Goal: Task Accomplishment & Management: Manage account settings

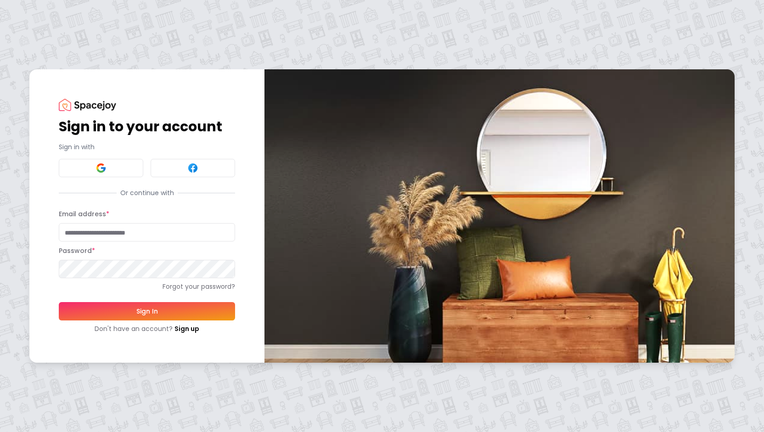
click at [114, 233] on input "Email address *" at bounding box center [147, 232] width 176 height 18
click at [59, 302] on button "Sign In" at bounding box center [147, 311] width 176 height 18
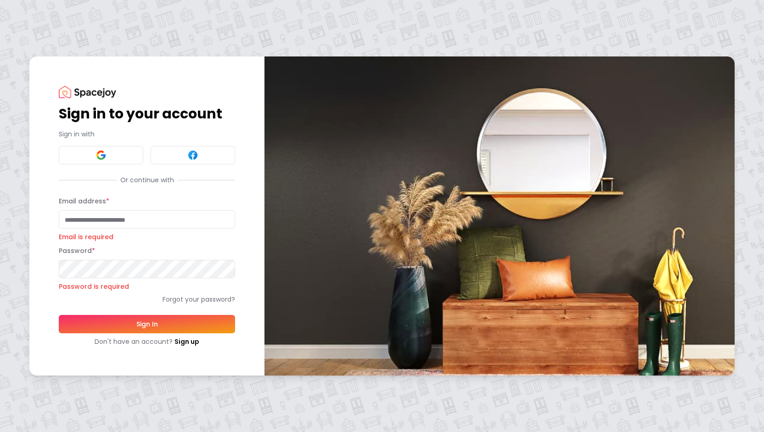
type input "**********"
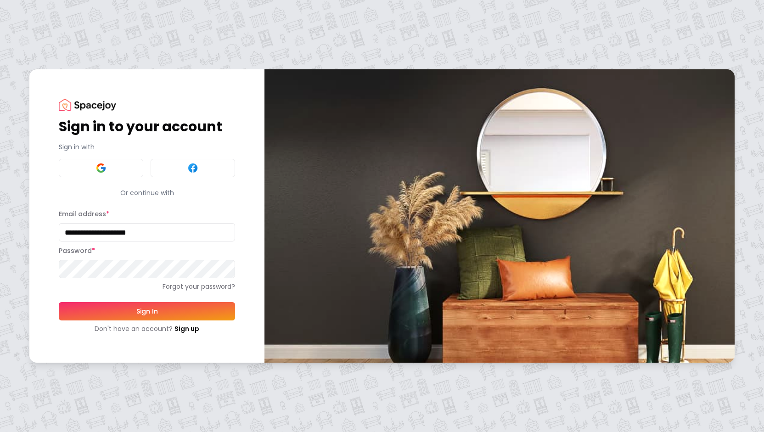
click at [162, 303] on button "Sign In" at bounding box center [147, 311] width 176 height 18
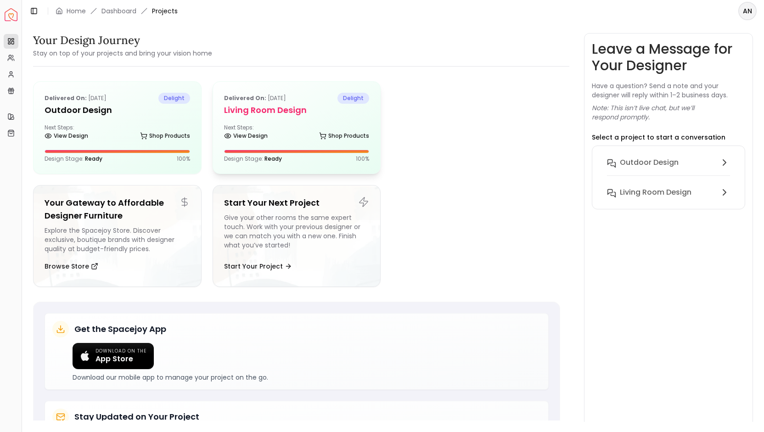
click at [234, 119] on div "Delivered on: [DATE] delight Living Room Design Next Steps: View Design Shop Pr…" at bounding box center [297, 128] width 168 height 92
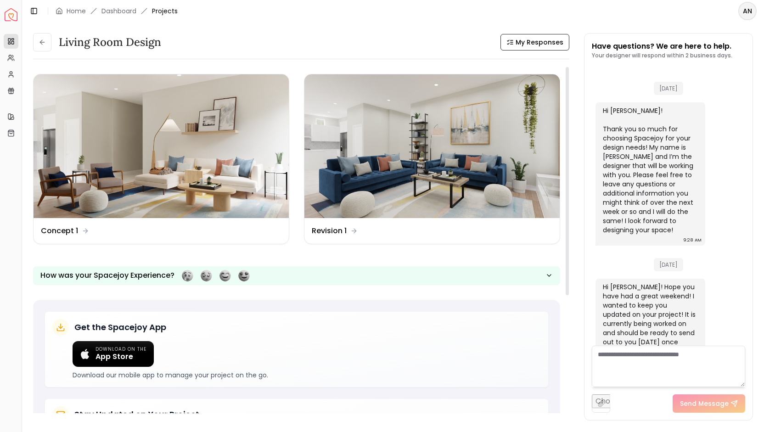
scroll to position [315, 0]
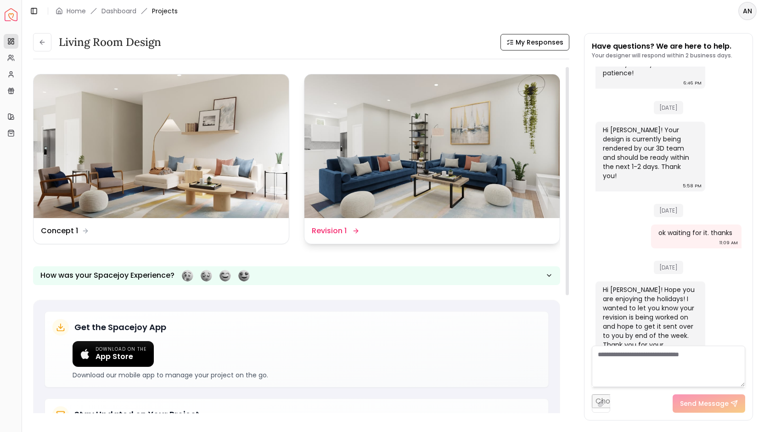
click at [344, 230] on dd "Revision 1" at bounding box center [329, 230] width 35 height 11
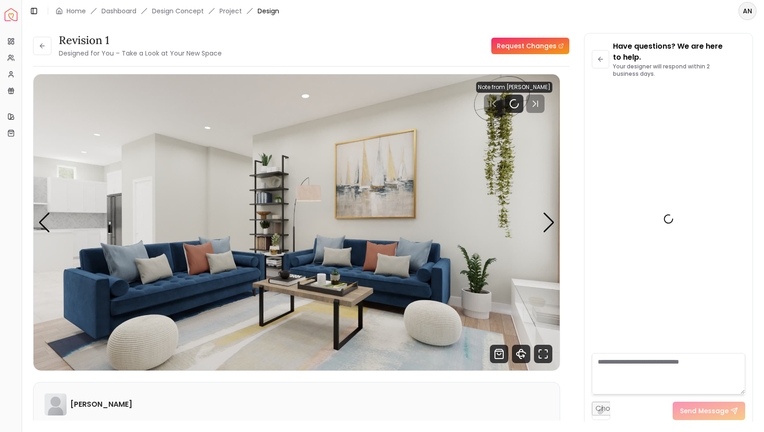
scroll to position [326, 0]
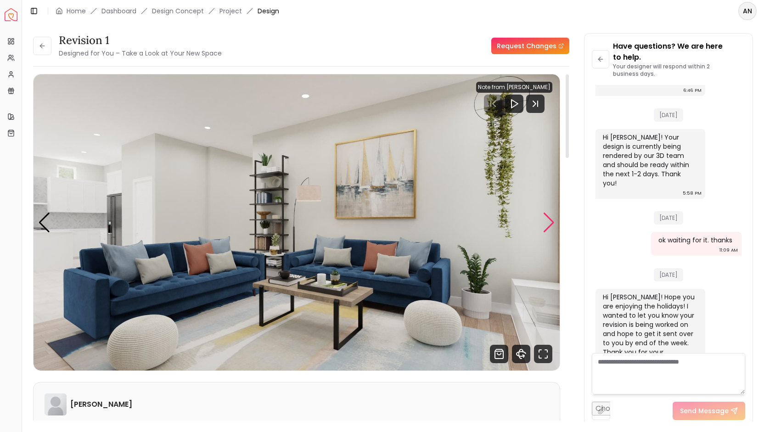
click at [548, 223] on div "Next slide" at bounding box center [549, 223] width 12 height 20
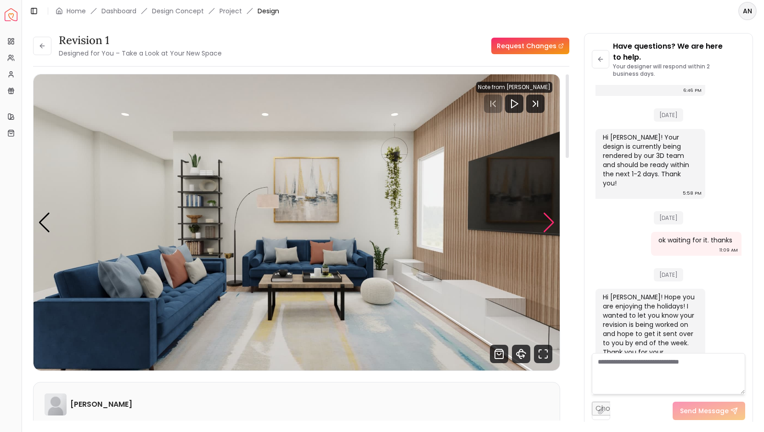
click at [548, 223] on div "Next slide" at bounding box center [549, 223] width 12 height 20
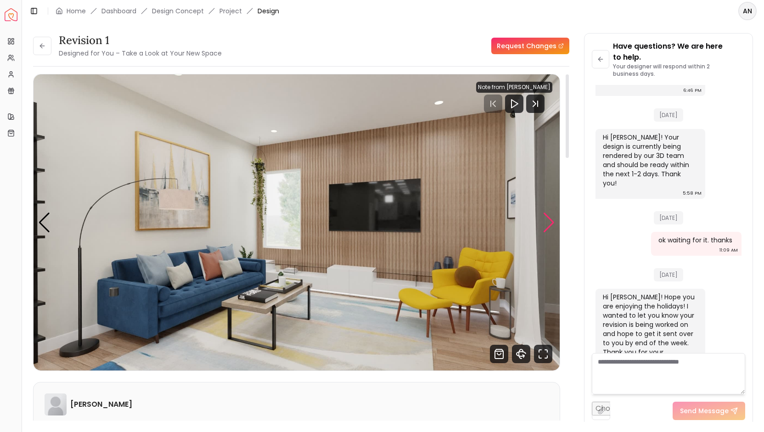
click at [548, 223] on div "Next slide" at bounding box center [549, 223] width 12 height 20
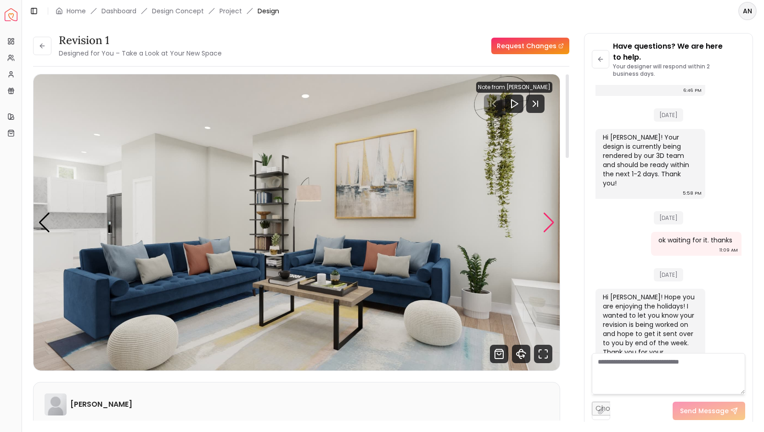
click at [548, 223] on div "Next slide" at bounding box center [549, 223] width 12 height 20
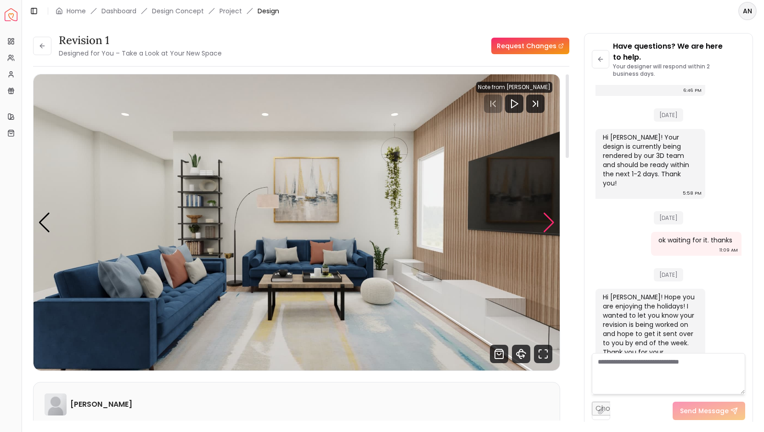
click at [548, 223] on div "Next slide" at bounding box center [549, 223] width 12 height 20
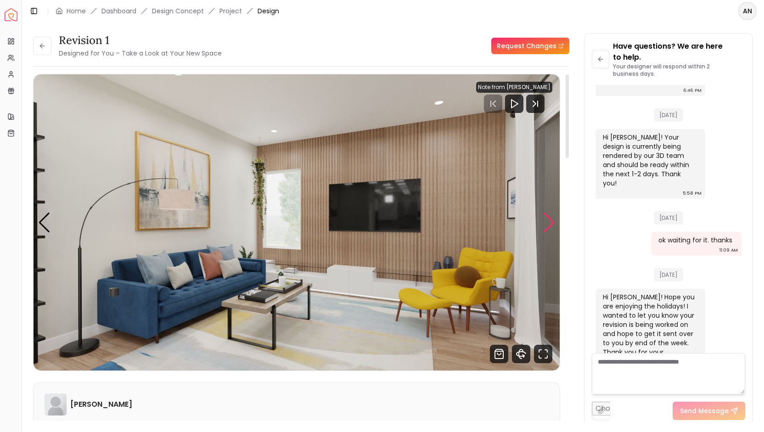
click at [548, 223] on div "Next slide" at bounding box center [549, 223] width 12 height 20
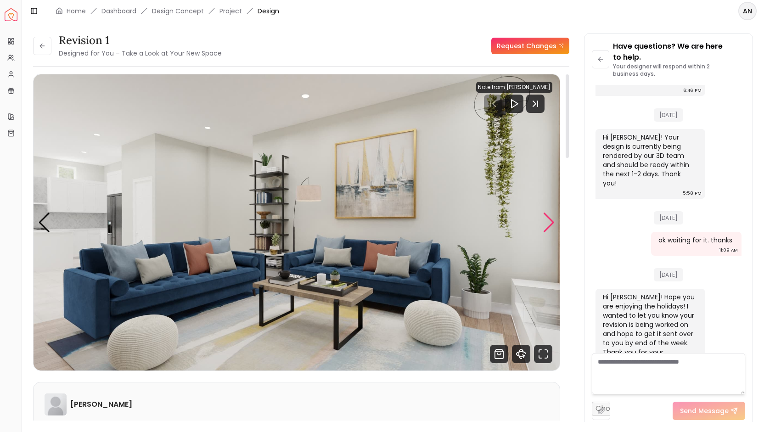
click at [548, 223] on div "Next slide" at bounding box center [549, 223] width 12 height 20
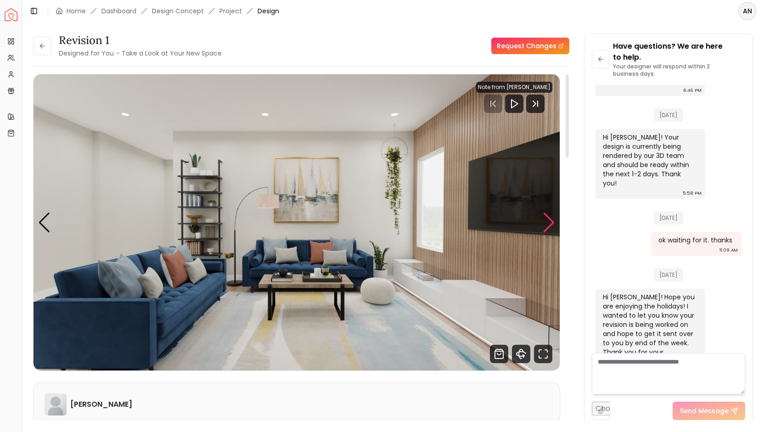
click at [548, 223] on div "Next slide" at bounding box center [549, 223] width 12 height 20
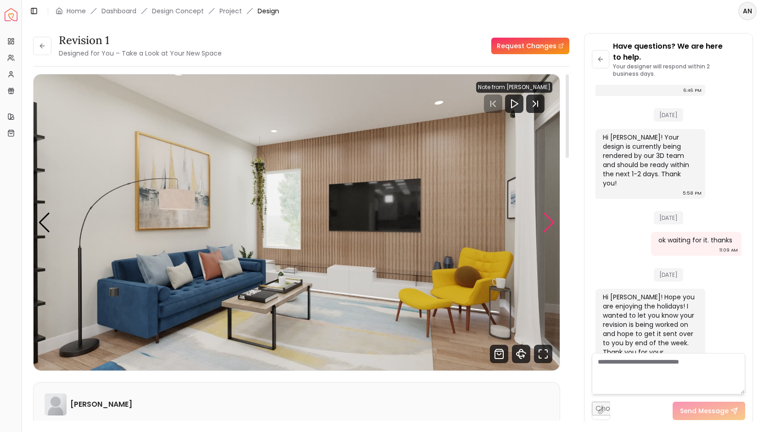
click at [548, 223] on div "Next slide" at bounding box center [549, 223] width 12 height 20
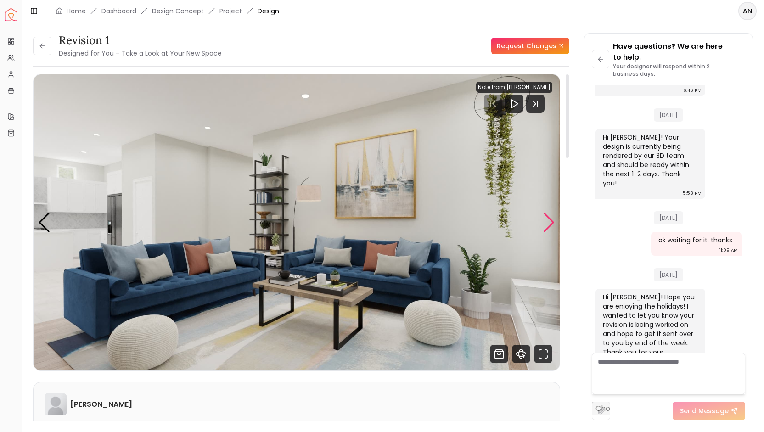
click at [548, 223] on div "Next slide" at bounding box center [549, 223] width 12 height 20
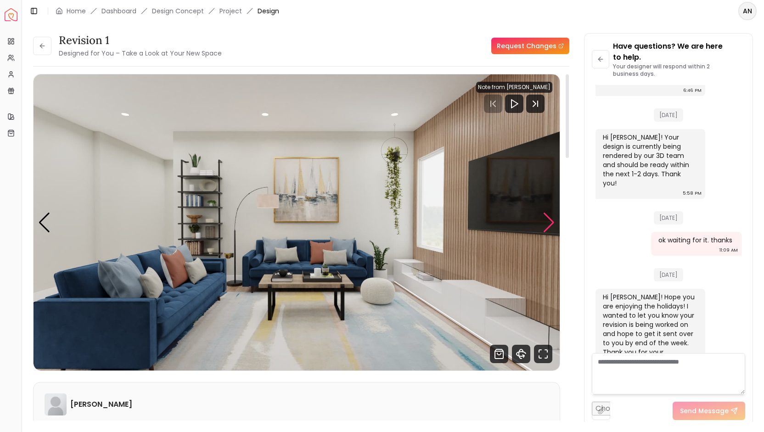
click at [548, 223] on div "Next slide" at bounding box center [549, 223] width 12 height 20
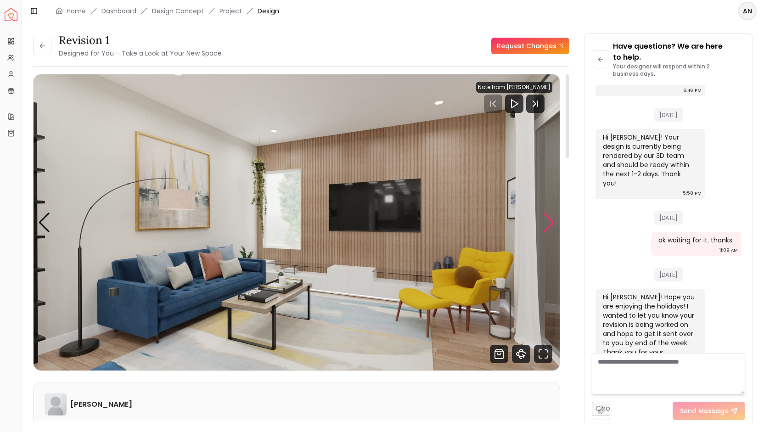
click at [548, 223] on div "Next slide" at bounding box center [549, 223] width 12 height 20
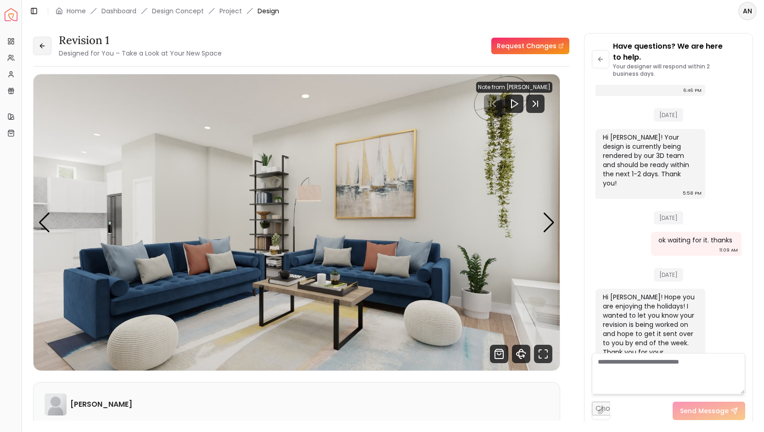
click at [40, 46] on icon at bounding box center [42, 46] width 4 height 0
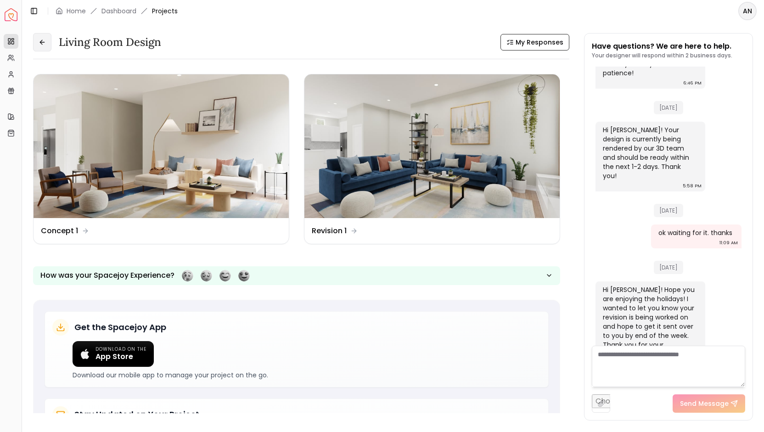
click at [43, 42] on icon at bounding box center [42, 42] width 7 height 7
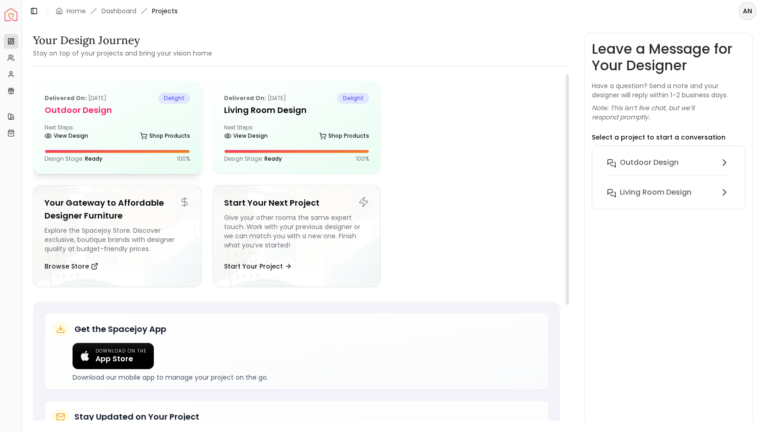
click at [130, 147] on div "Delivered on: [DATE] delight Outdoor Design Next Steps: View Design Shop Produc…" at bounding box center [118, 128] width 168 height 92
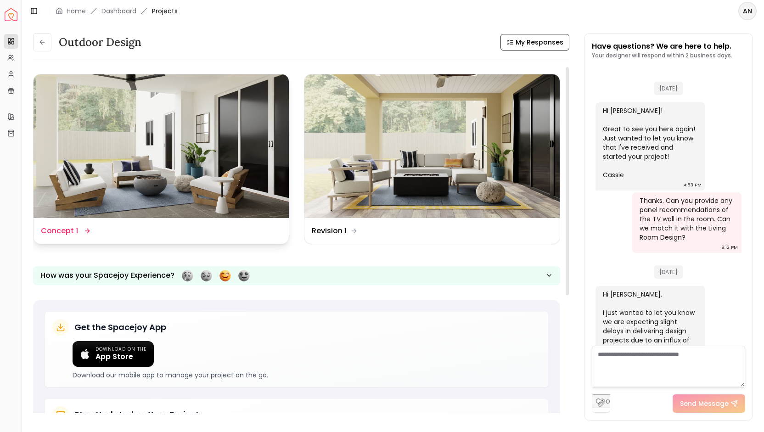
scroll to position [513, 0]
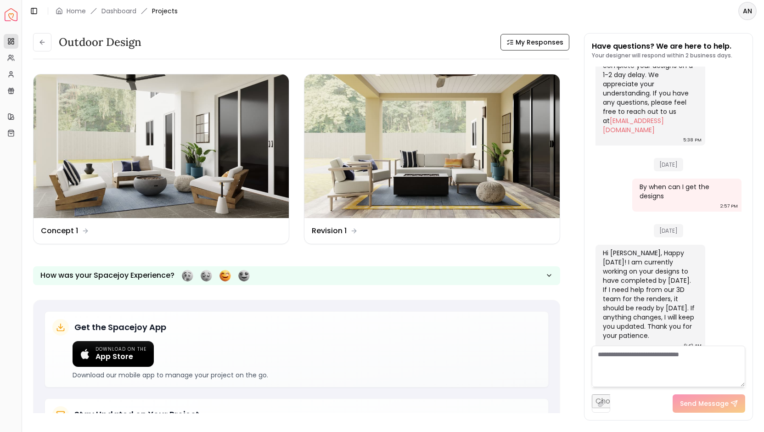
click at [757, 15] on div "AN" at bounding box center [747, 11] width 33 height 18
click at [748, 13] on html "Spacejoy Dashboard Overview Projects My Referrals My Profile Gift Card Balance …" at bounding box center [382, 216] width 764 height 432
click at [687, 54] on div "Log out" at bounding box center [705, 60] width 98 height 15
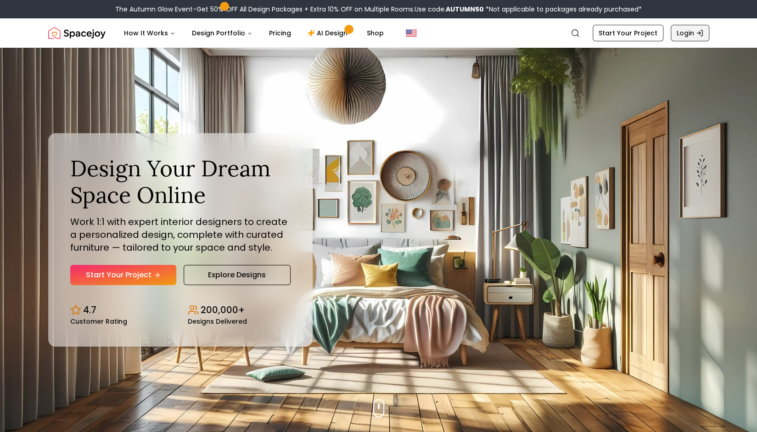
click at [688, 31] on link "Login" at bounding box center [690, 33] width 39 height 17
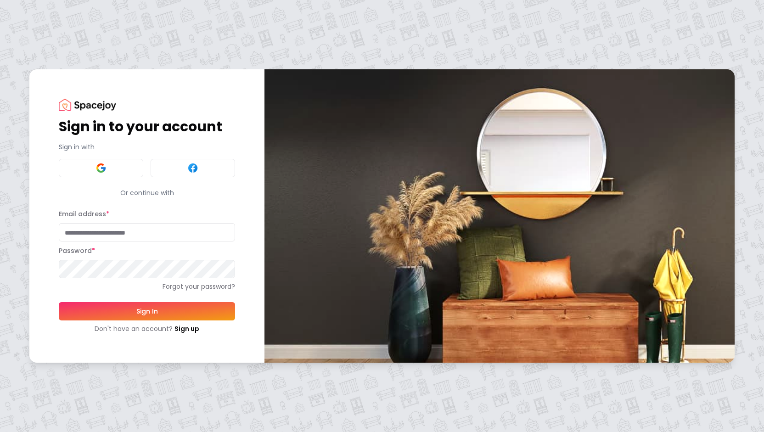
click at [114, 223] on div "Email address *" at bounding box center [147, 224] width 176 height 33
click at [112, 228] on input "Email address *" at bounding box center [147, 232] width 176 height 18
click at [156, 315] on button "Sign In" at bounding box center [147, 311] width 176 height 18
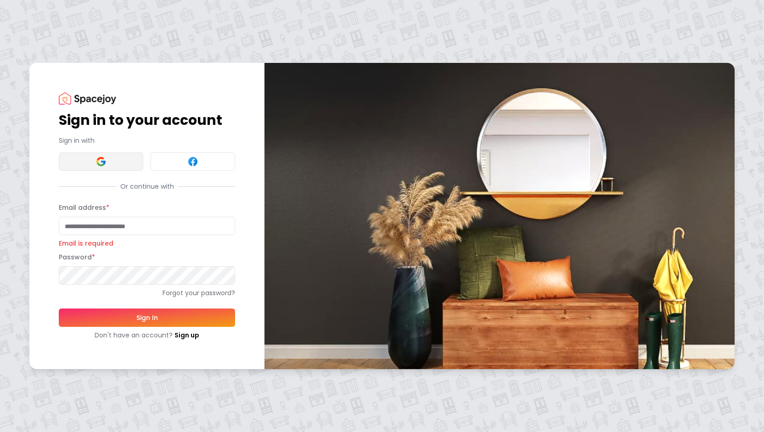
click at [101, 163] on img at bounding box center [100, 161] width 11 height 11
